Goal: Information Seeking & Learning: Check status

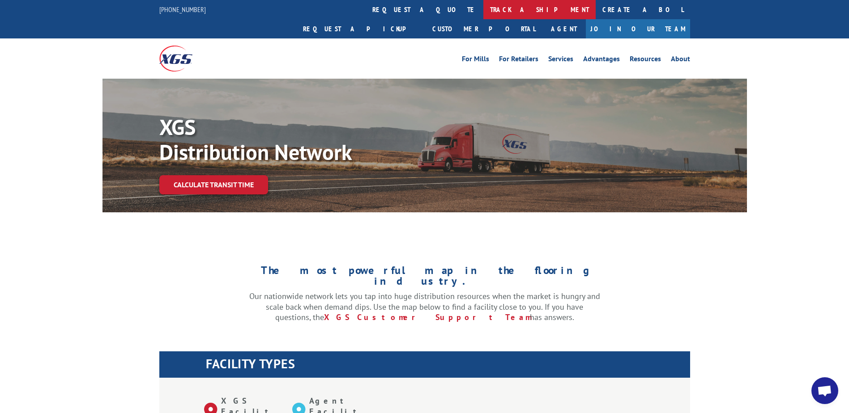
click at [483, 6] on link "track a shipment" at bounding box center [539, 9] width 112 height 19
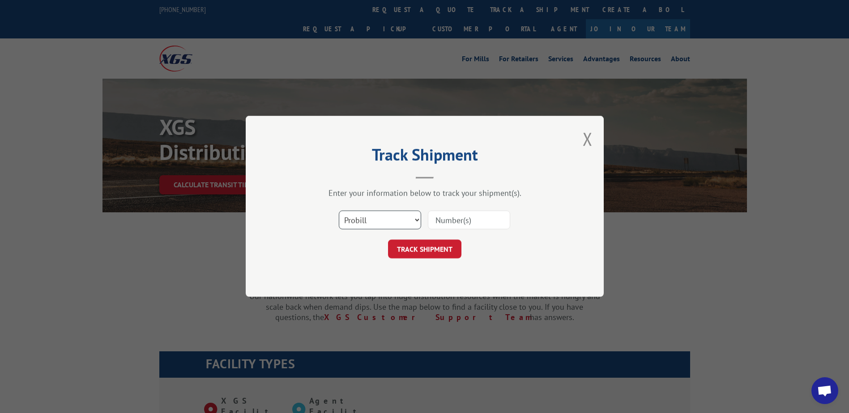
drag, startPoint x: 373, startPoint y: 217, endPoint x: 373, endPoint y: 230, distance: 12.1
click at [373, 217] on select "Select category... Probill BOL PO" at bounding box center [380, 220] width 82 height 19
click at [339, 211] on select "Select category... Probill BOL PO" at bounding box center [380, 220] width 82 height 19
drag, startPoint x: 367, startPoint y: 209, endPoint x: 366, endPoint y: 235, distance: 26.0
click at [367, 214] on div "Select category... Probill BOL PO" at bounding box center [424, 221] width 268 height 30
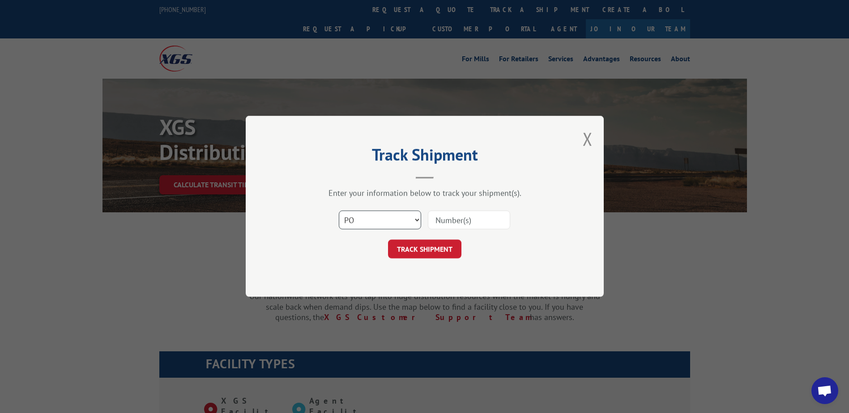
click at [358, 217] on select "Select category... Probill BOL PO" at bounding box center [380, 220] width 82 height 19
select select "bol"
click at [339, 211] on select "Select category... Probill BOL PO" at bounding box center [380, 220] width 82 height 19
click at [438, 224] on input at bounding box center [469, 220] width 82 height 19
paste input "Shipment 0002846088"
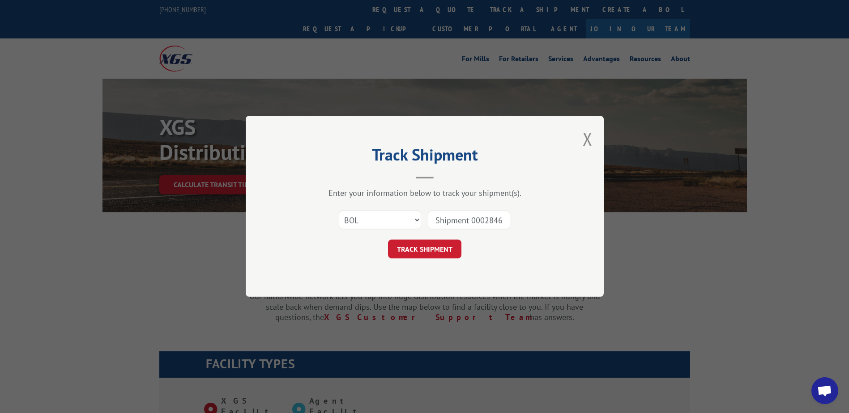
drag, startPoint x: 473, startPoint y: 220, endPoint x: 361, endPoint y: 205, distance: 113.3
click at [361, 205] on div "Enter your information below to track your shipment(s). Select category... Prob…" at bounding box center [424, 223] width 268 height 71
type input "2846088"
click at [428, 245] on button "TRACK SHIPMENT" at bounding box center [424, 249] width 73 height 19
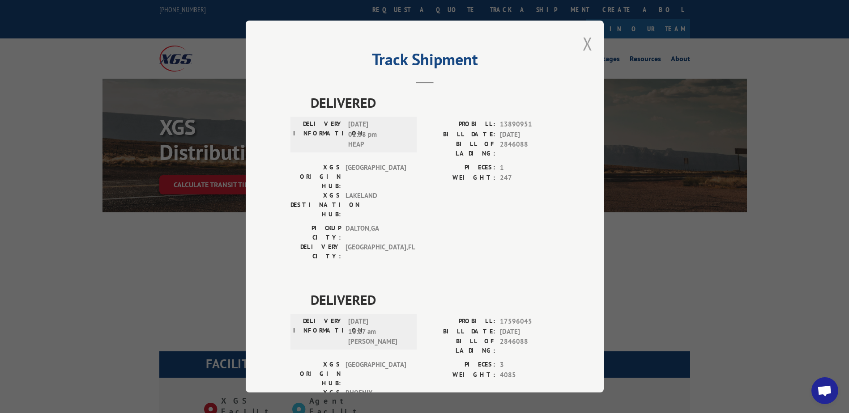
click at [588, 37] on button "Close modal" at bounding box center [587, 44] width 10 height 24
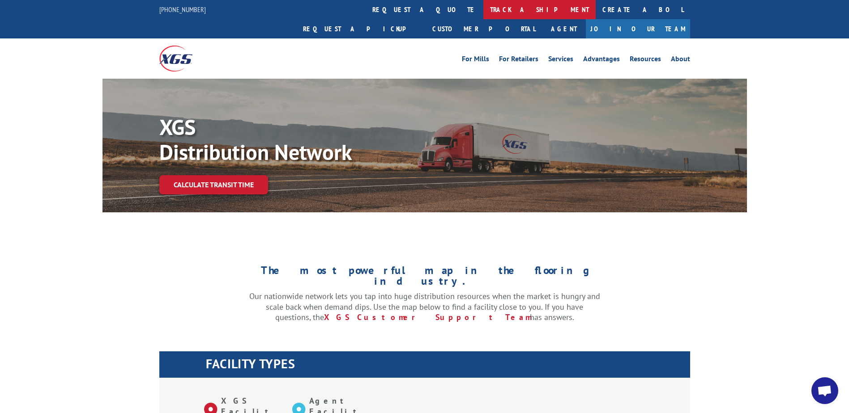
click at [483, 4] on link "track a shipment" at bounding box center [539, 9] width 112 height 19
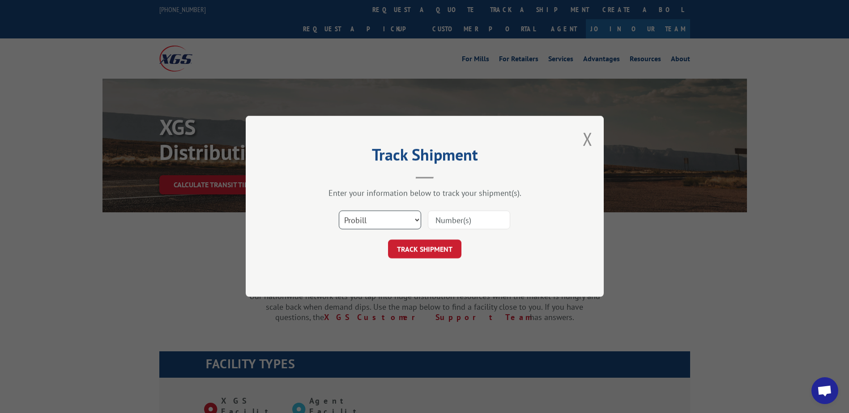
click at [372, 216] on select "Select category... Probill BOL PO" at bounding box center [380, 220] width 82 height 19
select select "bol"
click at [339, 211] on select "Select category... Probill BOL PO" at bounding box center [380, 220] width 82 height 19
click at [481, 207] on div "Select category... Probill BOL PO" at bounding box center [424, 221] width 268 height 30
click at [476, 218] on input at bounding box center [469, 220] width 82 height 19
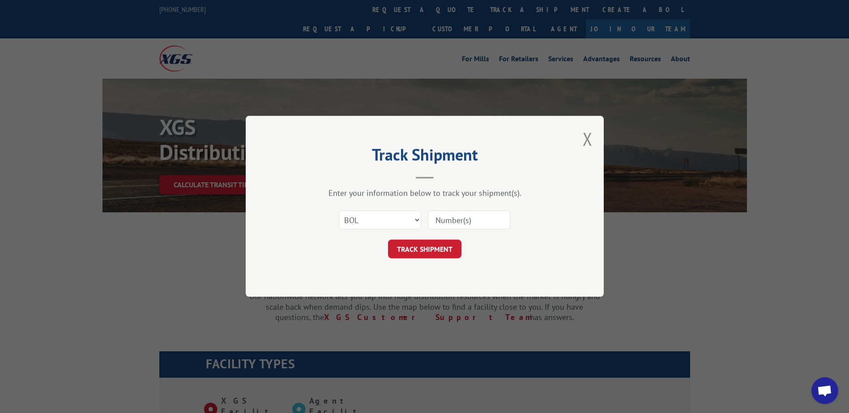
paste input "Shipment 0002845782 / 1"
drag, startPoint x: 473, startPoint y: 218, endPoint x: 381, endPoint y: 220, distance: 92.2
click at [381, 220] on div "Select category... Probill BOL PO Shipment 0002845782" at bounding box center [424, 221] width 268 height 30
type input "2845782"
click at [454, 250] on button "TRACK SHIPMENT" at bounding box center [424, 249] width 73 height 19
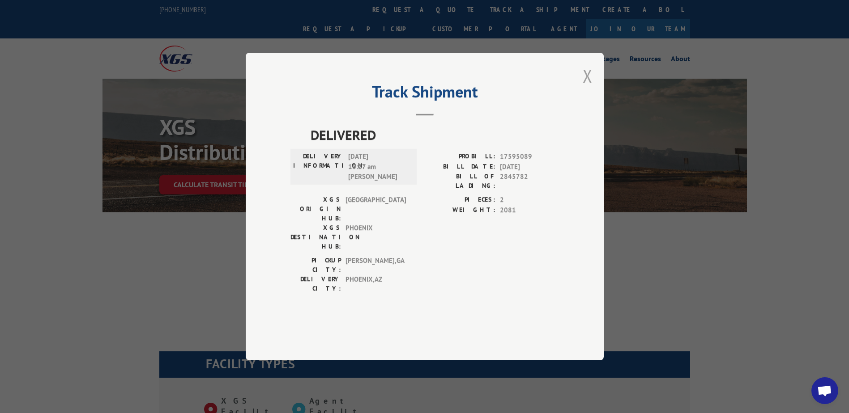
click at [591, 88] on button "Close modal" at bounding box center [587, 76] width 10 height 24
